Goal: Task Accomplishment & Management: Manage account settings

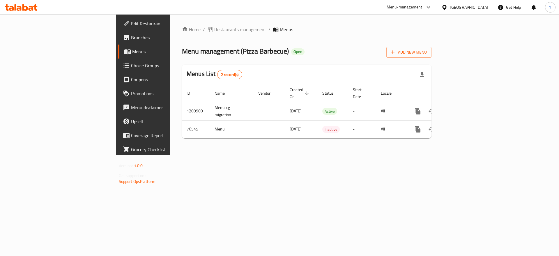
click at [131, 65] on span "Choice Groups" at bounding box center [168, 65] width 74 height 7
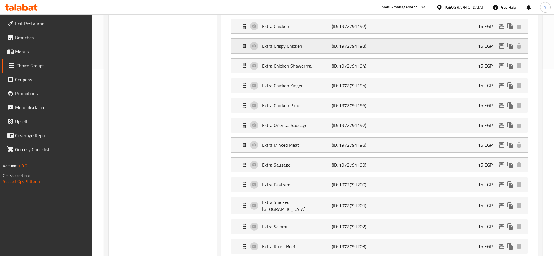
scroll to position [194, 0]
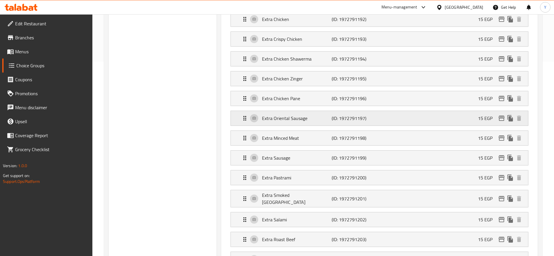
click at [309, 115] on p "Extra Oriental Sausage" at bounding box center [297, 118] width 70 height 7
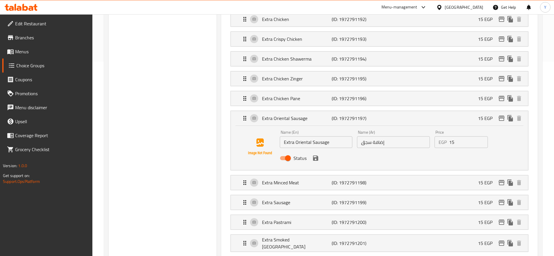
click at [369, 136] on input "إضافة سجق" at bounding box center [393, 142] width 73 height 12
click at [359, 136] on input "إضافة سجق" at bounding box center [393, 142] width 73 height 12
drag, startPoint x: 411, startPoint y: 126, endPoint x: 428, endPoint y: 130, distance: 17.0
click at [428, 136] on input "شرقي إضافة سجق" at bounding box center [393, 142] width 73 height 12
click at [392, 136] on input "إضافة سجق" at bounding box center [393, 142] width 73 height 12
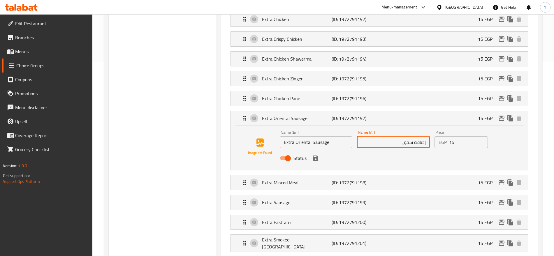
paste input "شرقي"
click at [314, 155] on icon "save" at bounding box center [315, 158] width 7 height 7
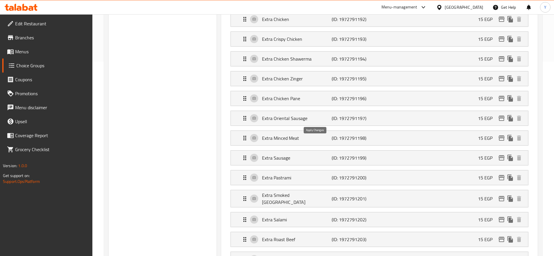
type input "إضافة سجق شرقي"
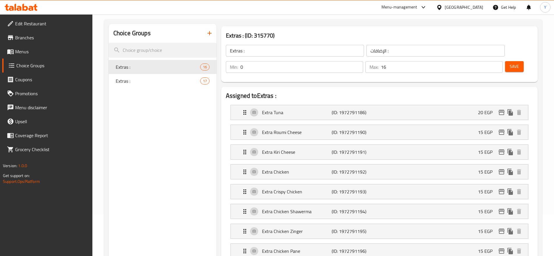
scroll to position [0, 0]
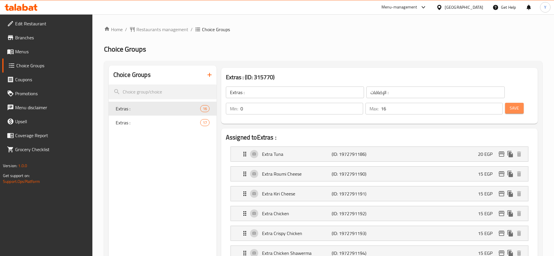
click at [505, 103] on button "Save" at bounding box center [514, 108] width 19 height 11
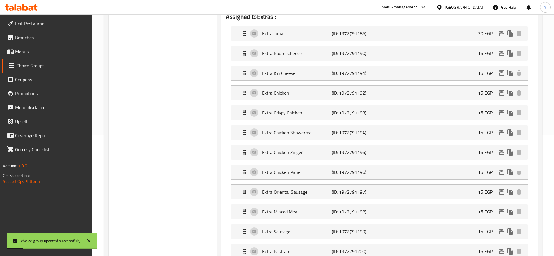
scroll to position [121, 0]
click at [323, 184] on div "Extra Oriental Sausage (ID: 1972791197) 15 EGP" at bounding box center [381, 191] width 280 height 15
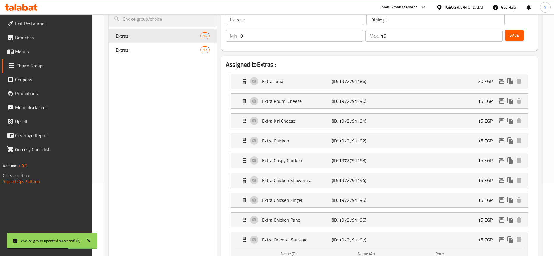
scroll to position [0, 0]
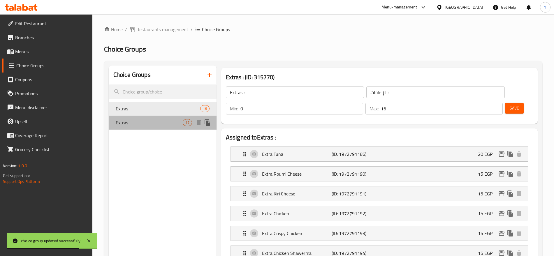
click at [160, 124] on span "Extras :" at bounding box center [149, 122] width 67 height 7
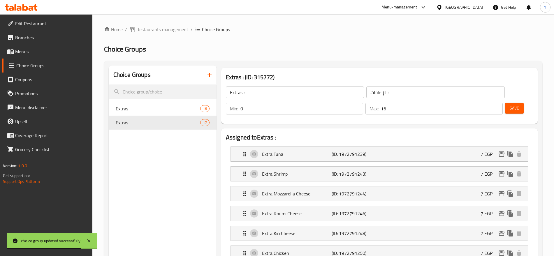
type input "11"
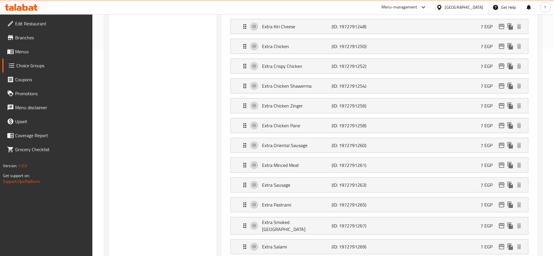
scroll to position [218, 0]
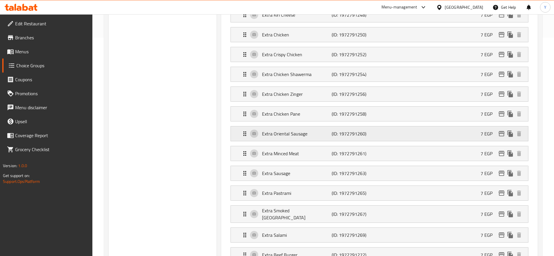
click at [313, 126] on div "Extra Oriental Sausage (ID: 1972791260) 7 EGP" at bounding box center [381, 133] width 280 height 15
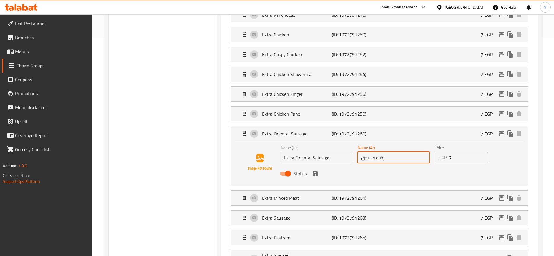
click at [387, 152] on input "إضافة سجق" at bounding box center [393, 158] width 73 height 12
paste input "ش"
click at [314, 166] on div "Status" at bounding box center [393, 174] width 232 height 16
type input "إضافة سجق شرقي"
click at [317, 171] on icon "save" at bounding box center [315, 173] width 5 height 5
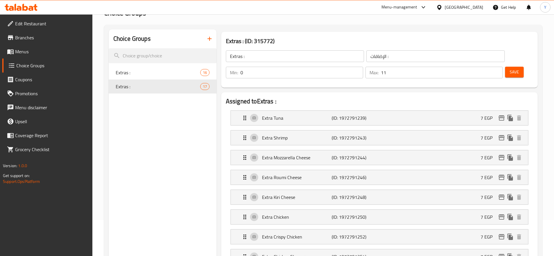
scroll to position [0, 0]
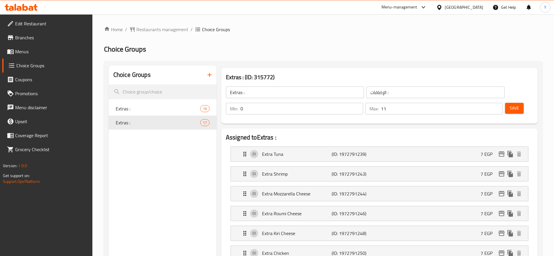
click at [509, 105] on span "Save" at bounding box center [513, 108] width 9 height 7
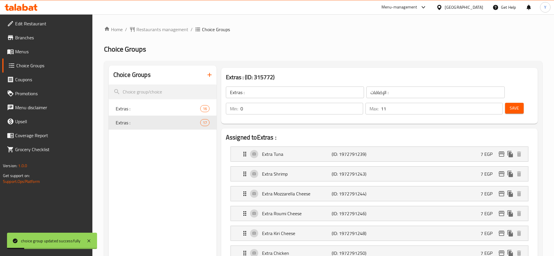
click at [43, 54] on span "Menus" at bounding box center [51, 51] width 73 height 7
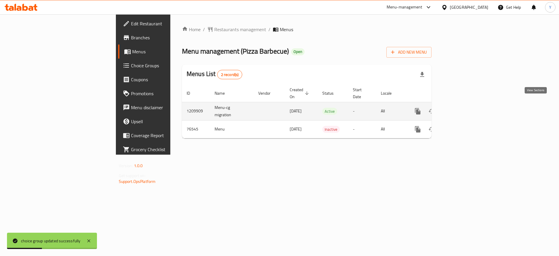
click at [467, 110] on link "enhanced table" at bounding box center [460, 111] width 14 height 14
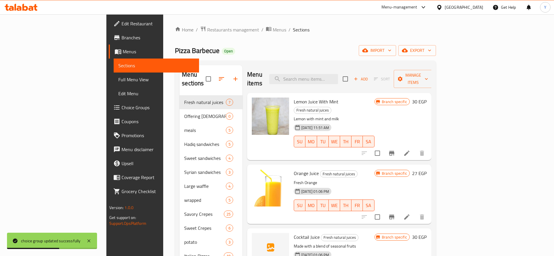
click at [118, 82] on span "Full Menu View" at bounding box center [156, 79] width 76 height 7
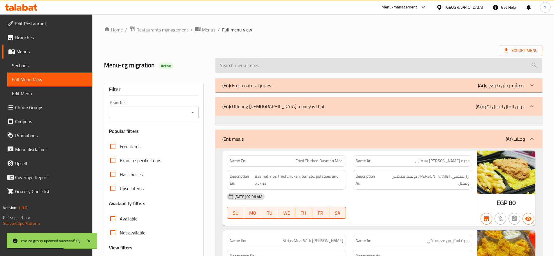
click at [353, 61] on input "search" at bounding box center [378, 65] width 327 height 15
paste input "Crispy Chicken Pizza"
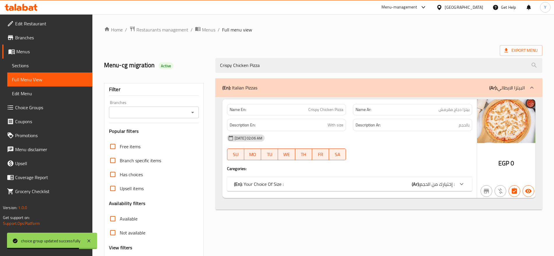
type input "Crispy Chicken Pizza"
click at [450, 182] on span "إختيارك من الحجم :" at bounding box center [436, 184] width 35 height 9
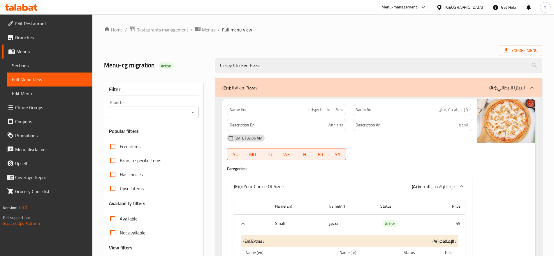
click at [174, 31] on span "Restaurants management" at bounding box center [162, 29] width 52 height 7
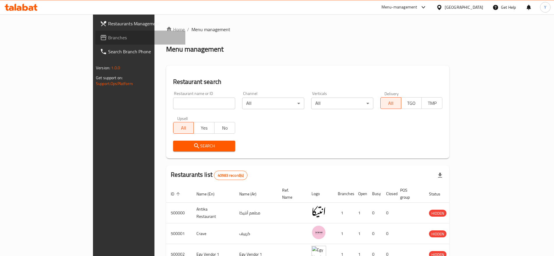
click at [95, 43] on link "Branches" at bounding box center [140, 38] width 90 height 14
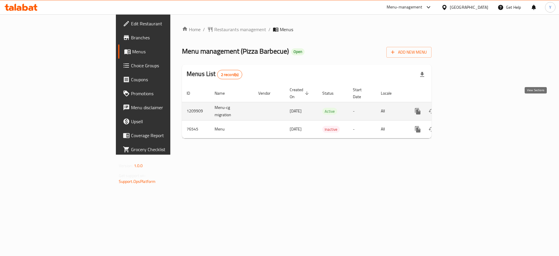
click at [463, 108] on icon "enhanced table" at bounding box center [459, 111] width 7 height 7
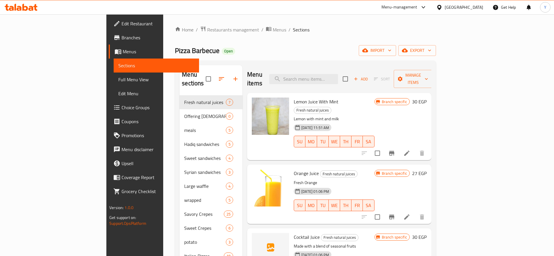
click at [118, 82] on span "Full Menu View" at bounding box center [156, 79] width 76 height 7
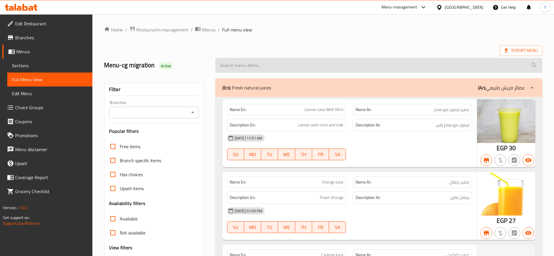
click at [277, 61] on input "search" at bounding box center [378, 65] width 327 height 15
paste input "Minced Meat Pizza"
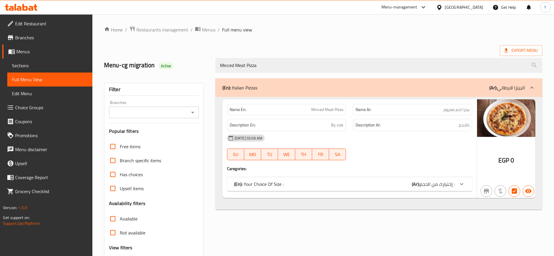
type input "Minced Meat Pizza"
click at [433, 187] on span "إختيارك من الحجم :" at bounding box center [436, 184] width 35 height 9
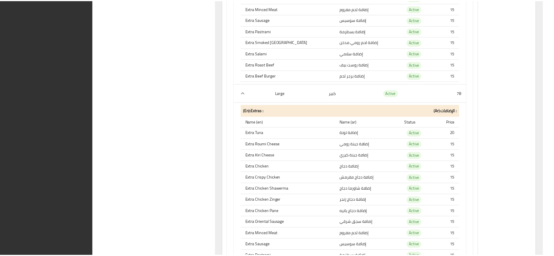
scroll to position [683, 0]
